Goal: Information Seeking & Learning: Learn about a topic

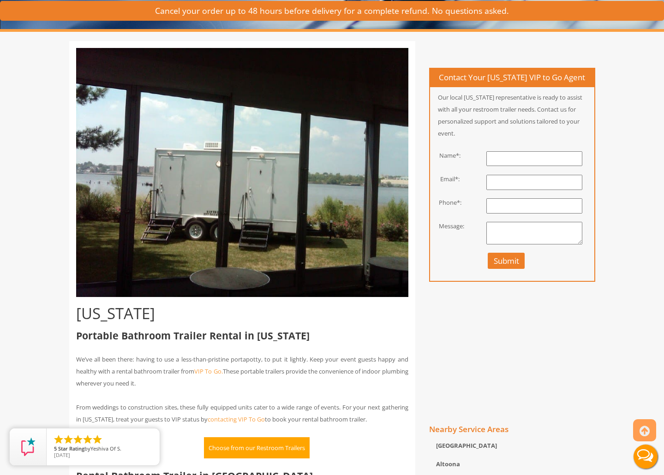
scroll to position [231, 0]
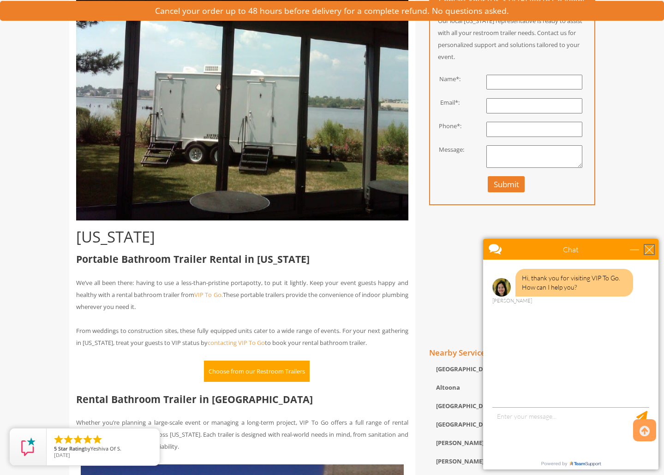
click at [648, 249] on div "close" at bounding box center [648, 249] width 9 height 9
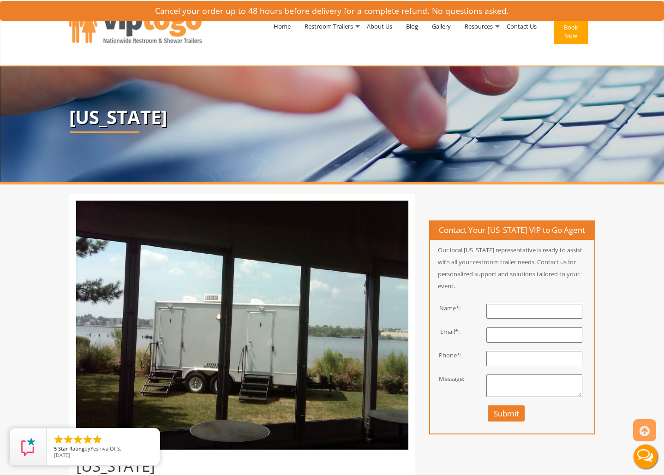
scroll to position [0, 0]
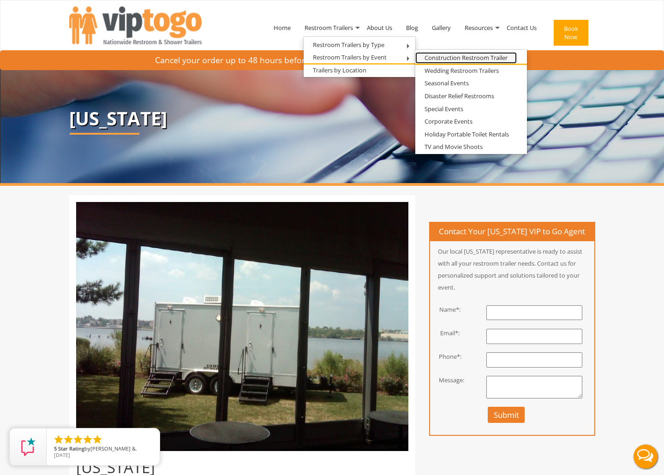
click at [448, 53] on link "Construction Restroom Trailer" at bounding box center [465, 58] width 101 height 12
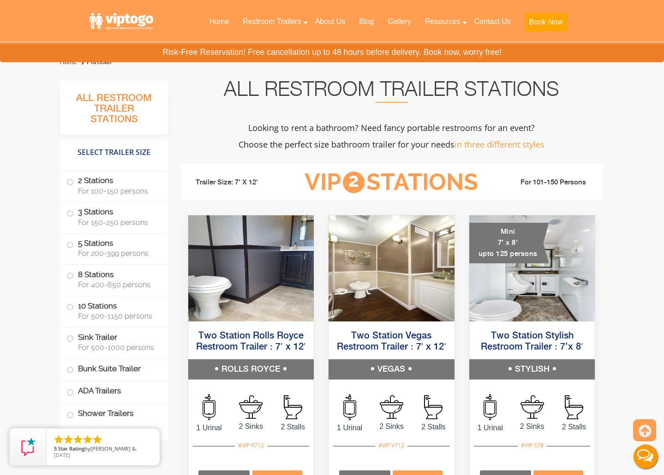
scroll to position [738, 0]
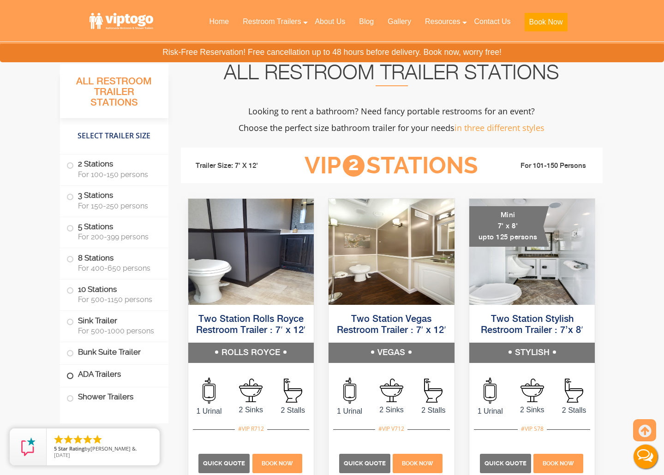
click at [69, 377] on span at bounding box center [70, 376] width 4 height 4
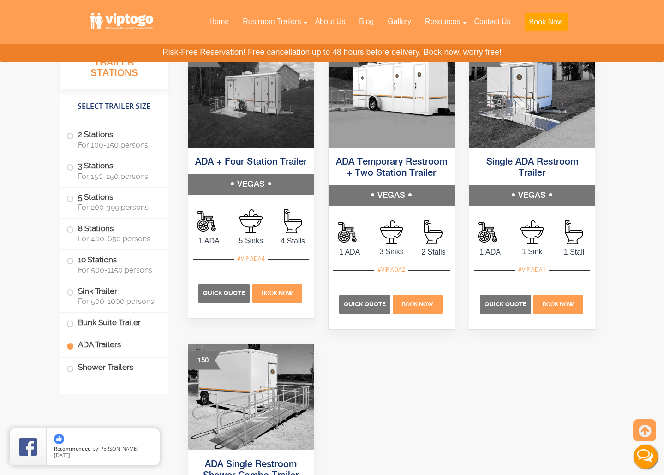
scroll to position [3639, 0]
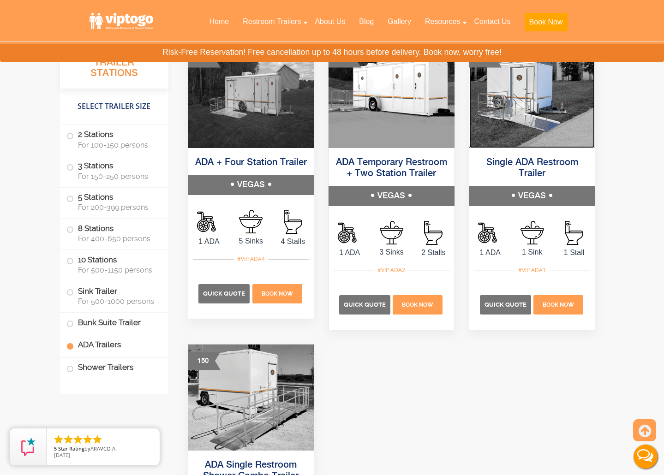
click at [519, 112] on img at bounding box center [532, 95] width 126 height 106
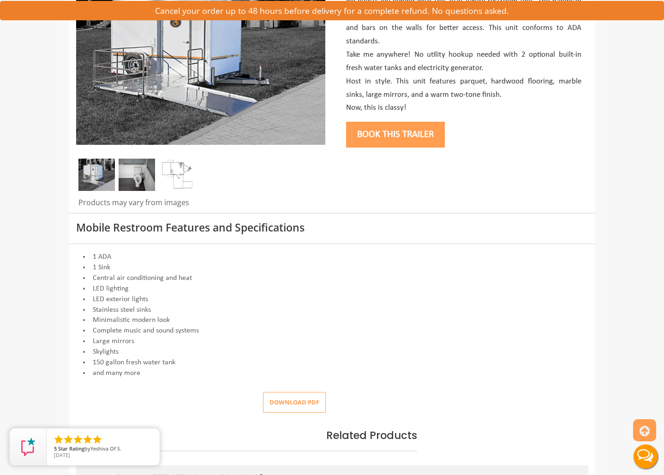
scroll to position [184, 0]
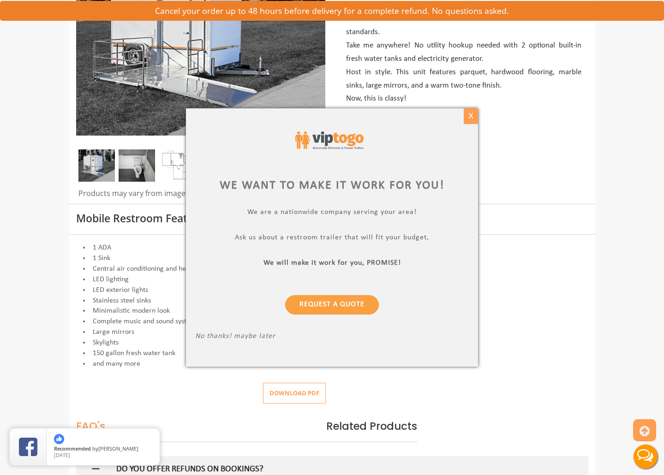
click at [464, 116] on div "X" at bounding box center [470, 116] width 14 height 16
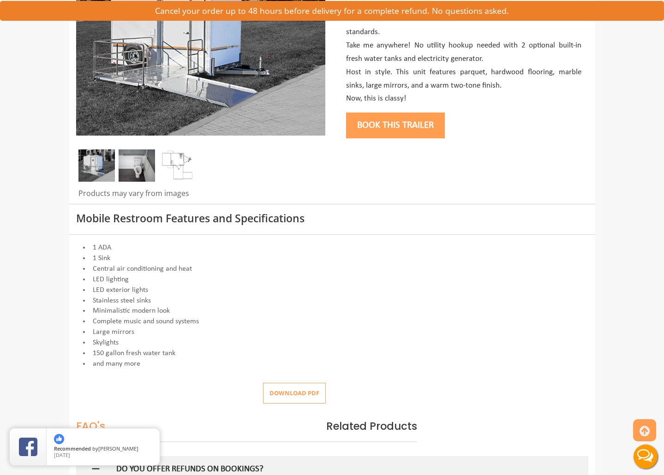
drag, startPoint x: 490, startPoint y: 280, endPoint x: 481, endPoint y: 283, distance: 10.1
click at [486, 282] on li "LED lighting" at bounding box center [332, 279] width 512 height 11
click at [487, 208] on div "Mobile Restroom Features and Specifications" at bounding box center [332, 219] width 526 height 31
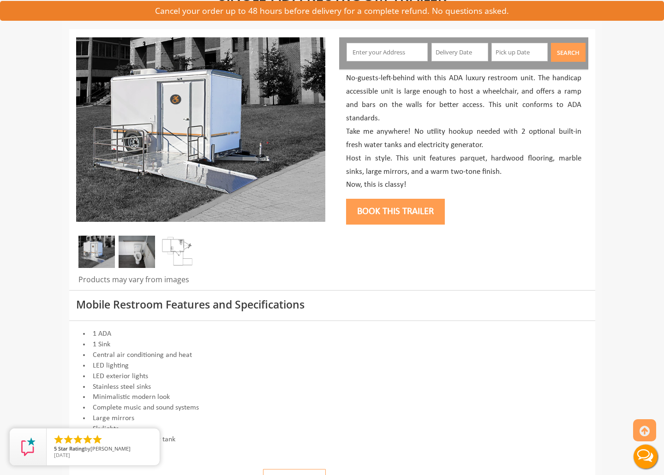
scroll to position [0, 0]
